Goal: Task Accomplishment & Management: Use online tool/utility

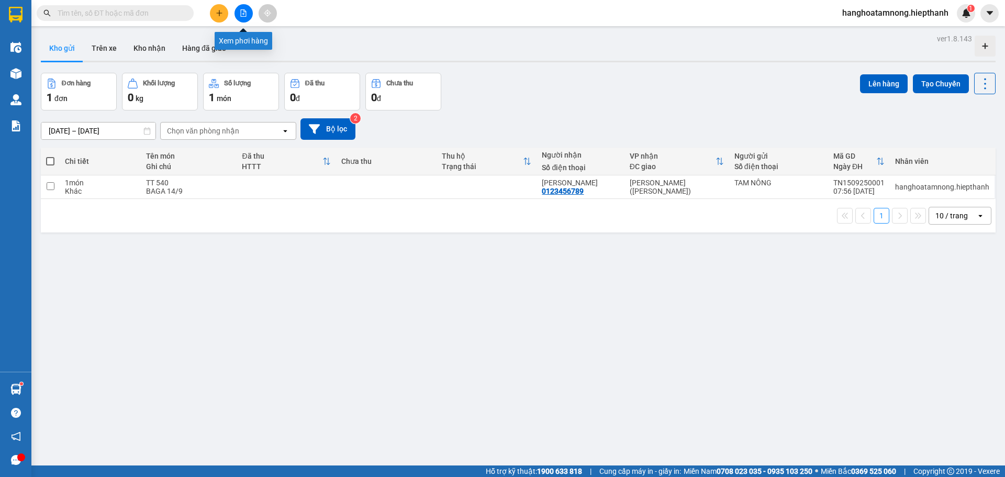
click at [241, 12] on icon "file-add" at bounding box center [244, 12] width 6 height 7
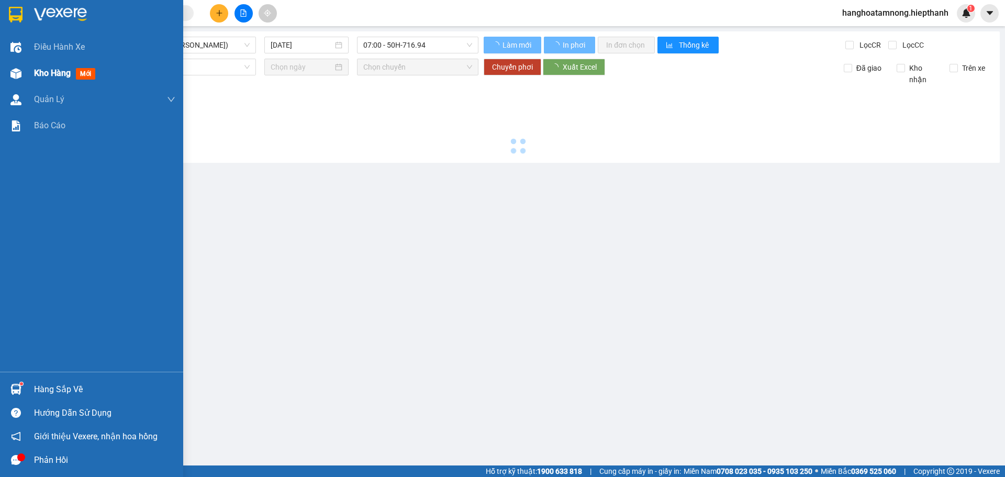
click at [25, 72] on div "Kho hàng mới" at bounding box center [91, 73] width 183 height 26
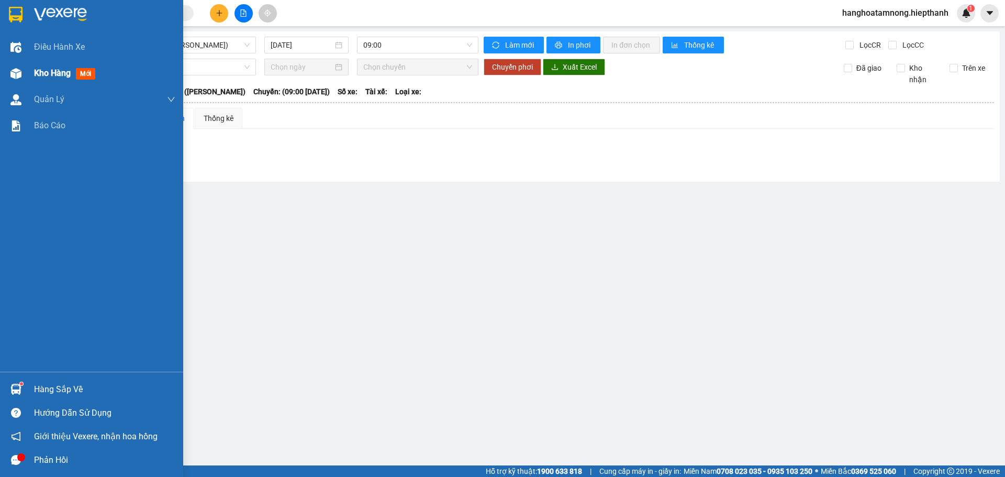
click at [25, 77] on div at bounding box center [16, 73] width 18 height 18
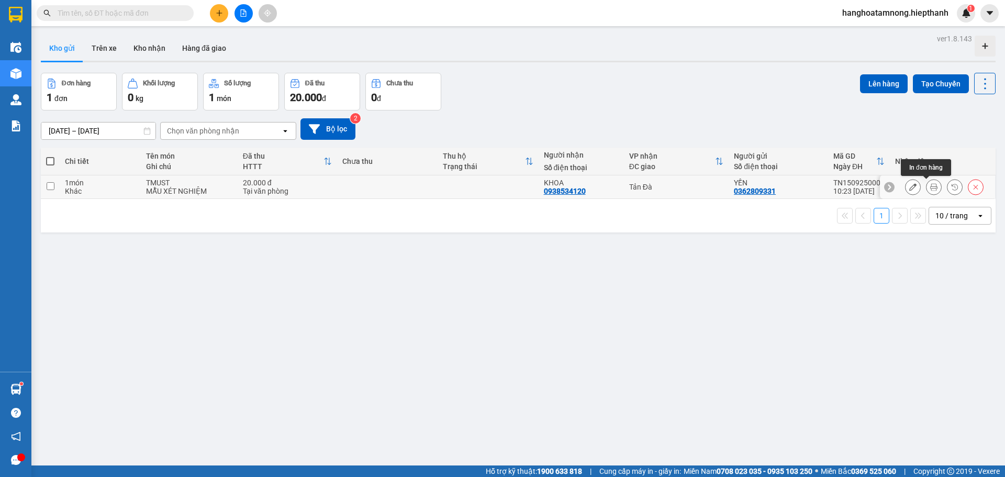
click at [926, 185] on button at bounding box center [933, 187] width 15 height 18
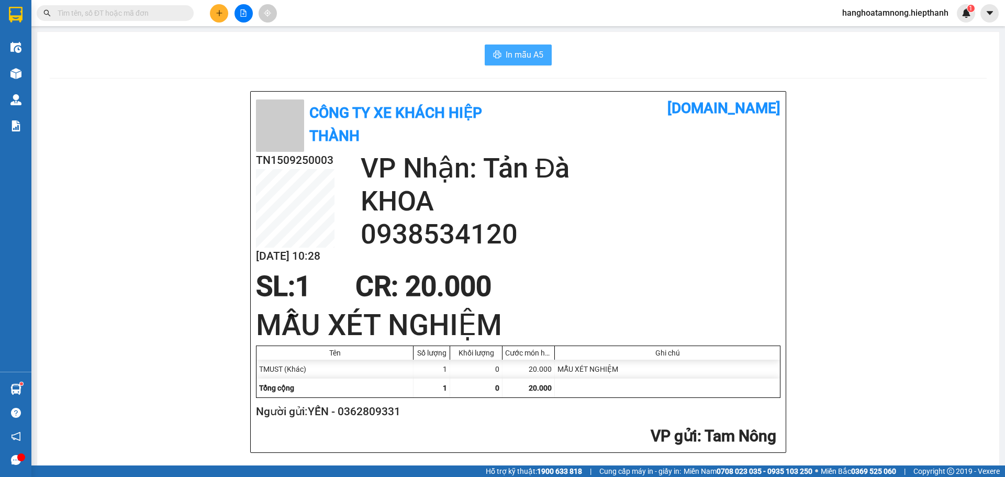
click at [525, 54] on span "In mẫu A5" at bounding box center [525, 54] width 38 height 13
